Goal: Check status: Check status

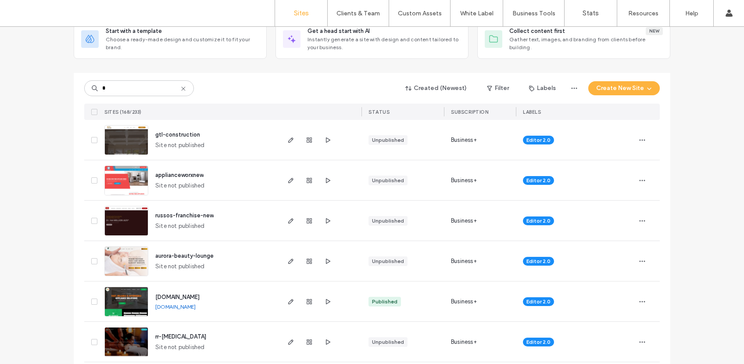
scroll to position [177, 0]
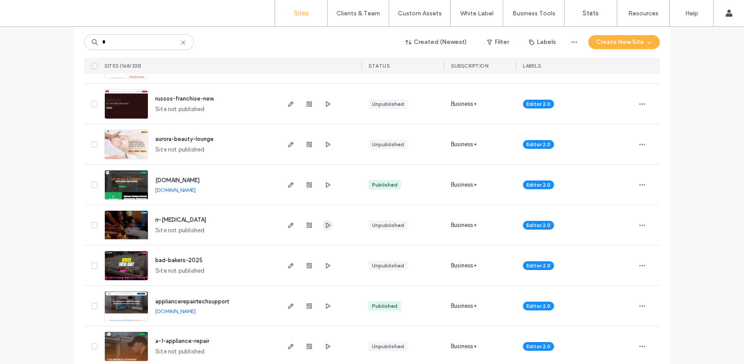
type input "*"
click at [327, 226] on icon "button" at bounding box center [327, 225] width 7 height 7
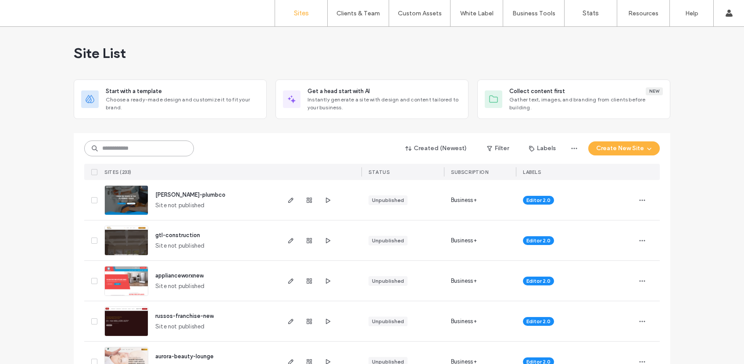
click at [116, 152] on input at bounding box center [139, 148] width 110 height 16
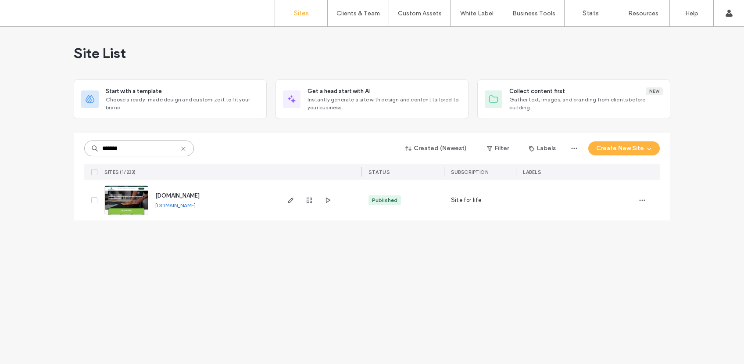
type input "*******"
click at [640, 201] on icon "button" at bounding box center [642, 200] width 7 height 7
click at [618, 272] on span "Site Dashboard" at bounding box center [609, 273] width 42 height 9
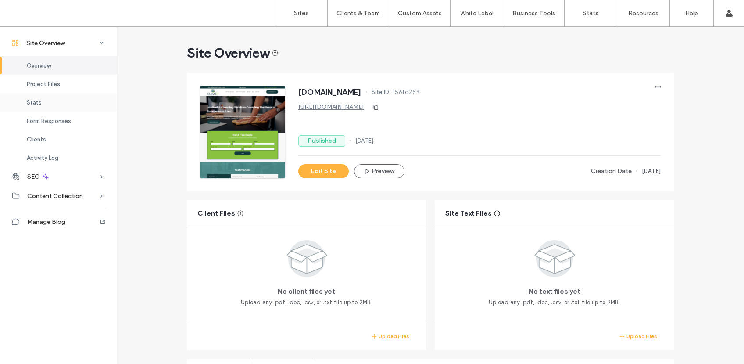
click at [52, 105] on div "Stats" at bounding box center [58, 102] width 117 height 18
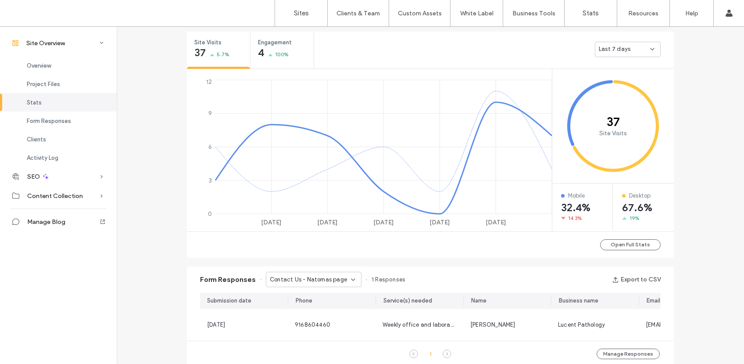
scroll to position [328, 0]
click at [705, 234] on div "Site Overview www.saccleanit.com Site ID: f56fd259 https://www.saccleanit.com P…" at bounding box center [431, 214] width 628 height 1033
click at [711, 185] on div "Site Overview www.saccleanit.com Site ID: f56fd259 https://www.saccleanit.com P…" at bounding box center [431, 214] width 628 height 1033
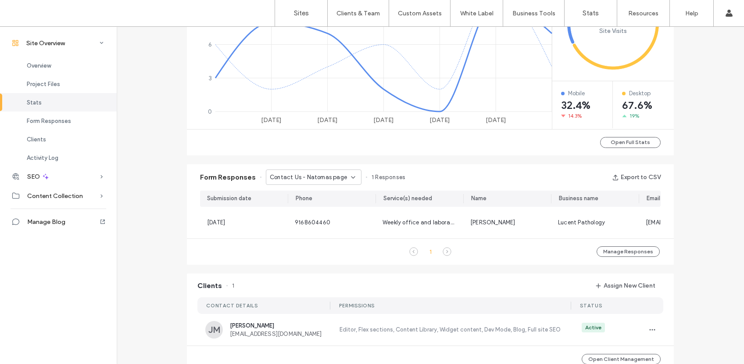
scroll to position [589, 0]
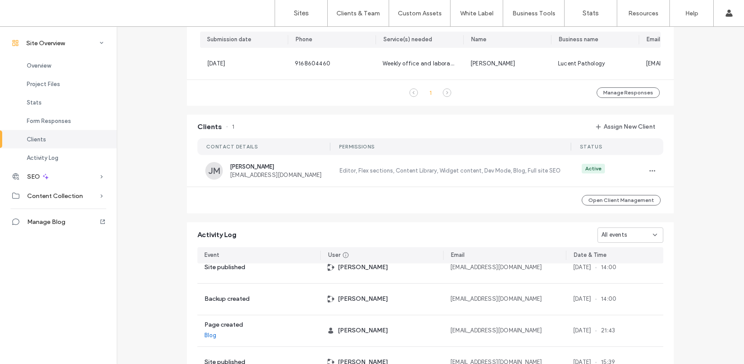
scroll to position [13, 0]
click at [309, 9] on label "Sites" at bounding box center [301, 13] width 15 height 8
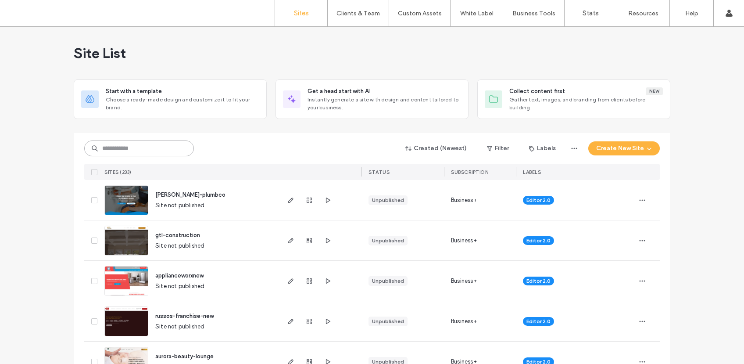
click at [139, 150] on input at bounding box center [139, 148] width 110 height 16
